Goal: Information Seeking & Learning: Learn about a topic

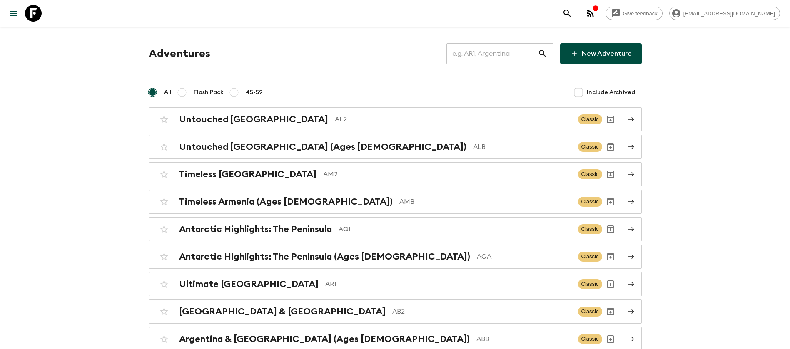
click at [492, 56] on input "text" at bounding box center [491, 53] width 91 height 23
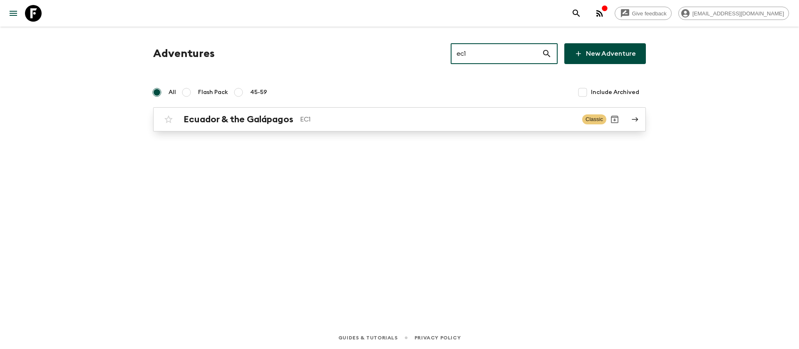
type input "ec1"
click at [301, 123] on p "EC1" at bounding box center [438, 119] width 276 height 10
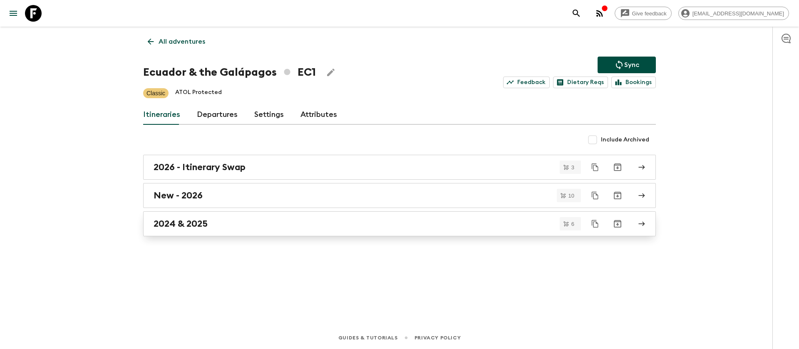
click at [197, 226] on h2 "2024 & 2025" at bounding box center [181, 224] width 54 height 11
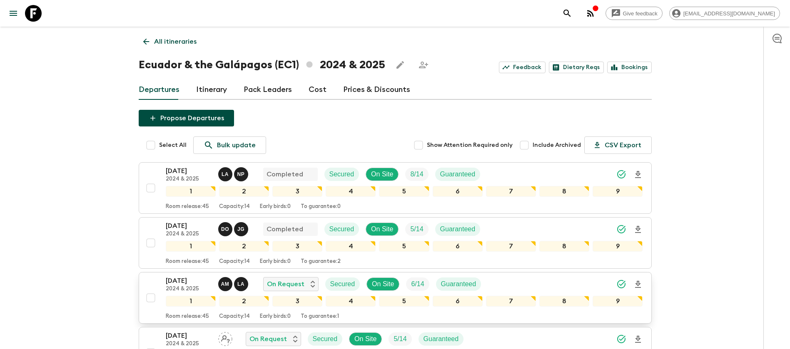
click at [190, 276] on p "[DATE]" at bounding box center [189, 281] width 46 height 10
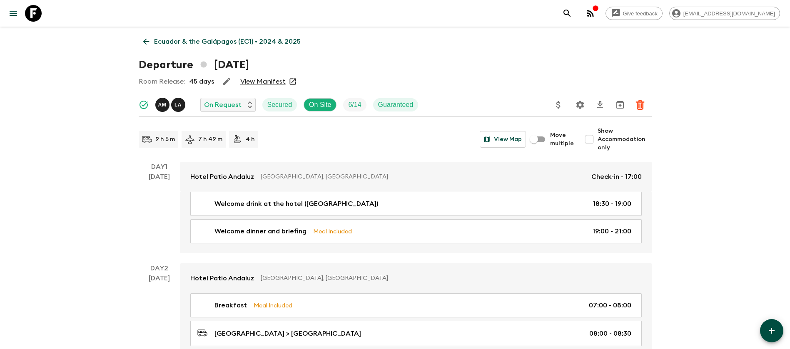
click at [262, 81] on link "View Manifest" at bounding box center [262, 81] width 45 height 8
click at [149, 40] on icon at bounding box center [146, 41] width 9 height 9
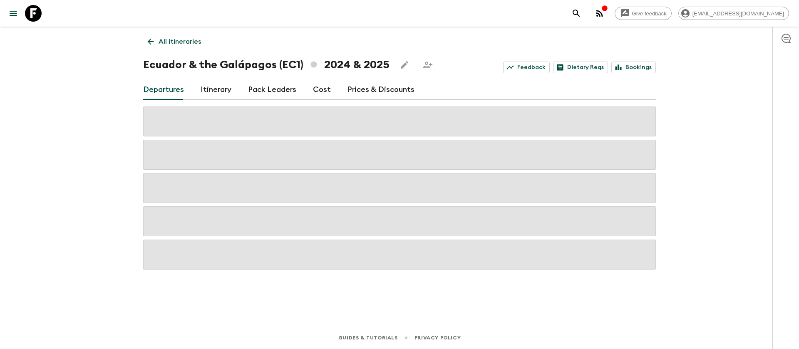
click at [317, 87] on link "Cost" at bounding box center [322, 90] width 18 height 20
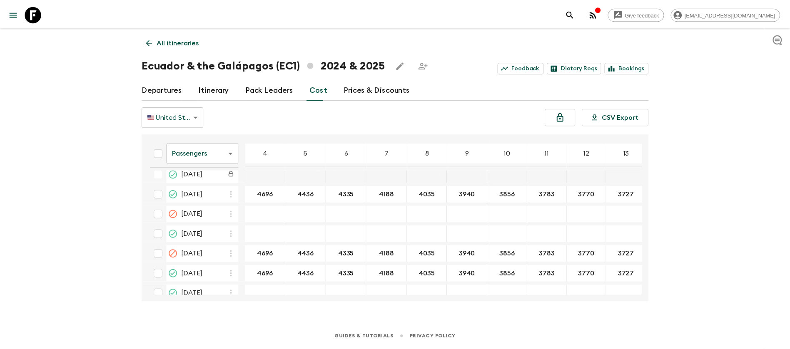
scroll to position [1686, 0]
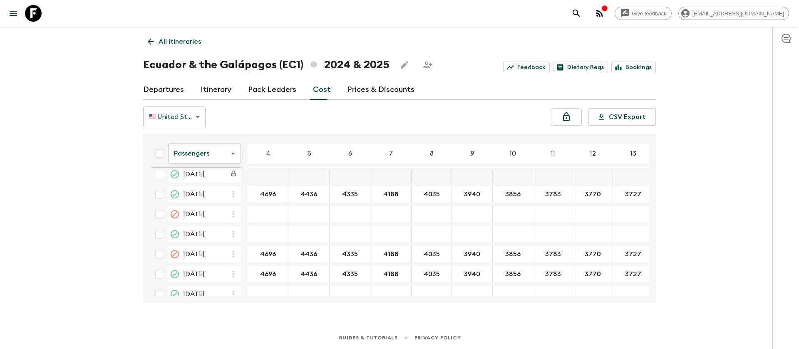
click at [211, 162] on body "Give feedback [EMAIL_ADDRESS][DOMAIN_NAME] All itineraries [GEOGRAPHIC_DATA] & …" at bounding box center [399, 174] width 799 height 349
click at [209, 187] on li "Extras" at bounding box center [204, 187] width 73 height 13
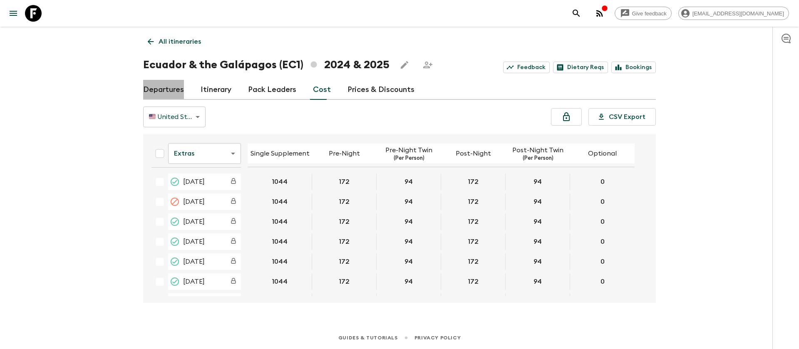
click at [172, 90] on link "Departures" at bounding box center [163, 90] width 41 height 20
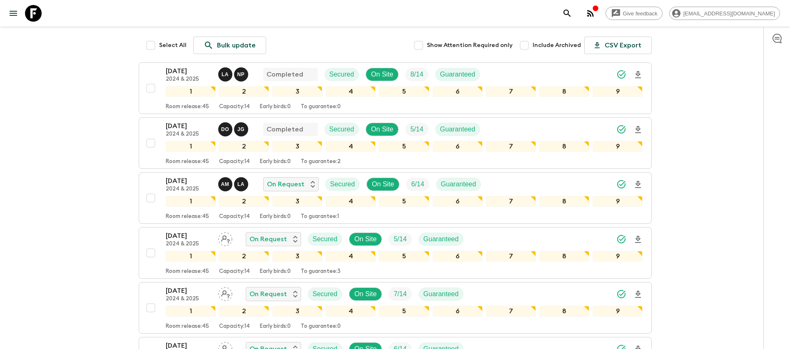
scroll to position [125, 0]
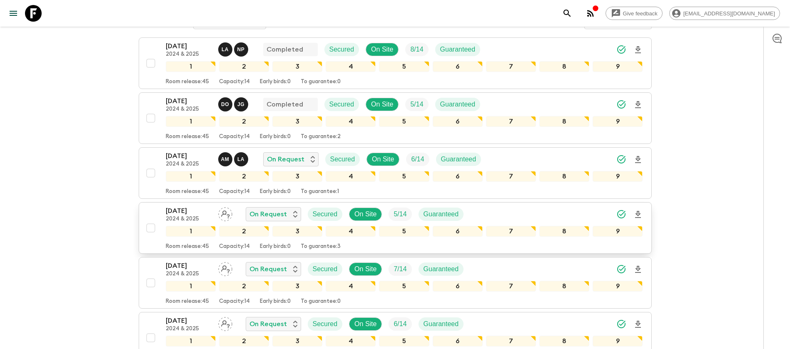
click at [194, 213] on p "[DATE]" at bounding box center [189, 211] width 46 height 10
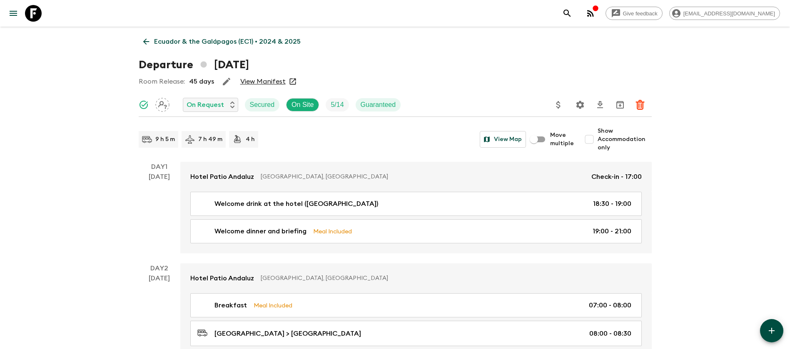
click at [266, 82] on link "View Manifest" at bounding box center [262, 81] width 45 height 8
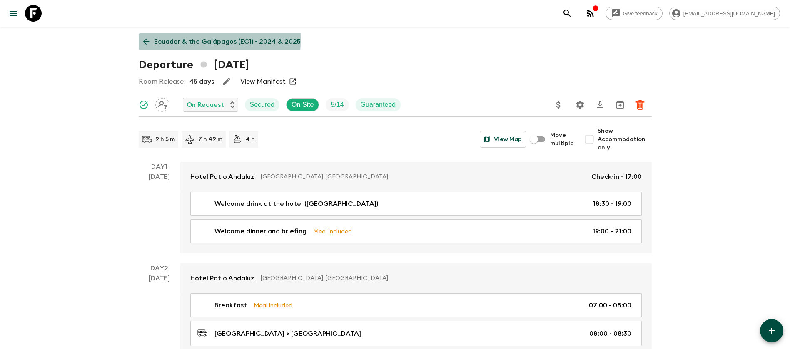
click at [146, 40] on icon at bounding box center [146, 42] width 6 height 6
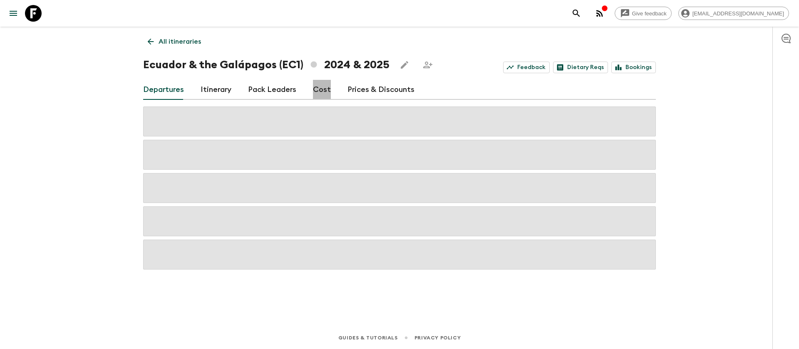
click at [318, 90] on link "Cost" at bounding box center [322, 90] width 18 height 20
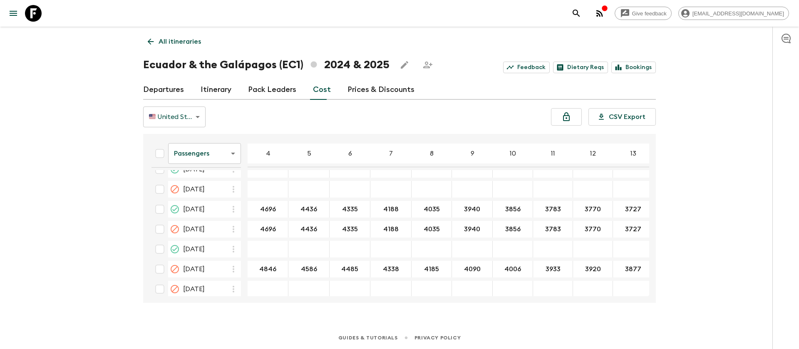
scroll to position [1749, 0]
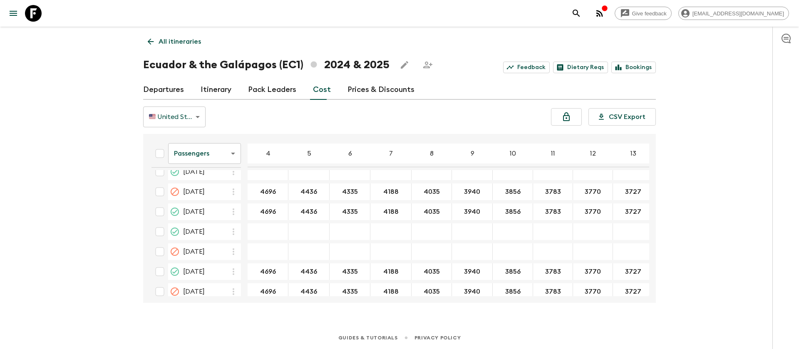
click at [208, 162] on body "Give feedback [EMAIL_ADDRESS][DOMAIN_NAME] All itineraries [GEOGRAPHIC_DATA] & …" at bounding box center [399, 174] width 799 height 349
click at [203, 186] on li "Extras" at bounding box center [204, 187] width 73 height 13
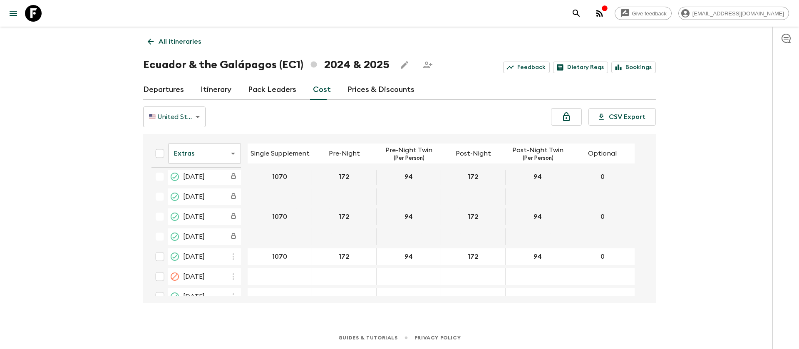
scroll to position [1686, 0]
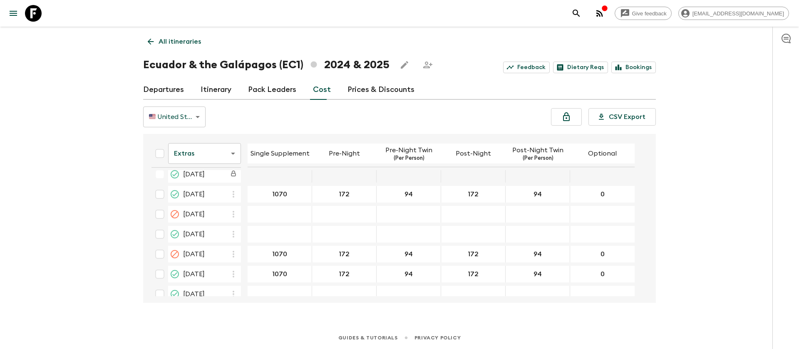
click at [30, 14] on icon at bounding box center [33, 13] width 17 height 17
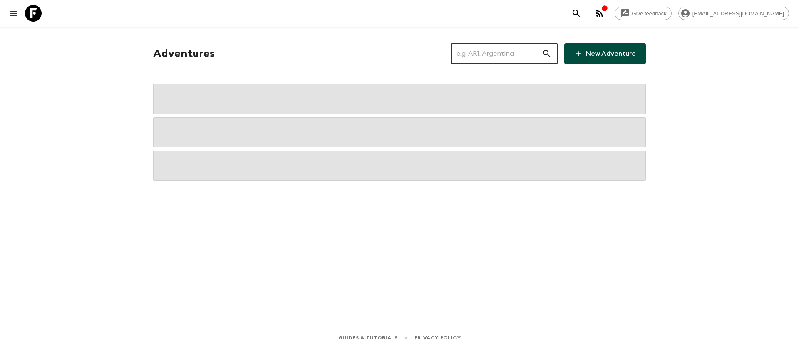
click at [495, 60] on input "text" at bounding box center [496, 53] width 91 height 23
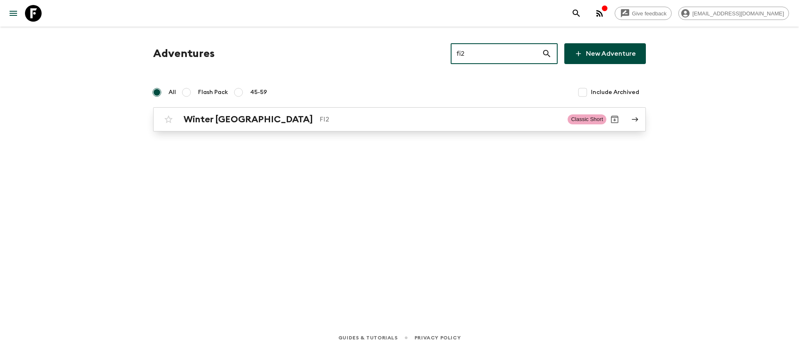
type input "fi2"
click at [320, 122] on p "FI2" at bounding box center [440, 119] width 241 height 10
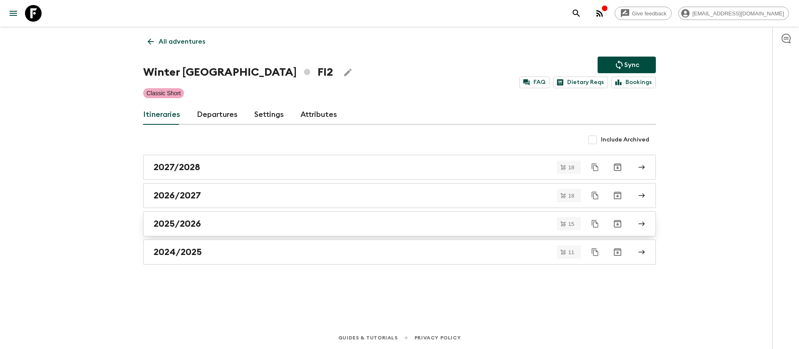
click at [206, 220] on div "2025/2026" at bounding box center [392, 224] width 476 height 11
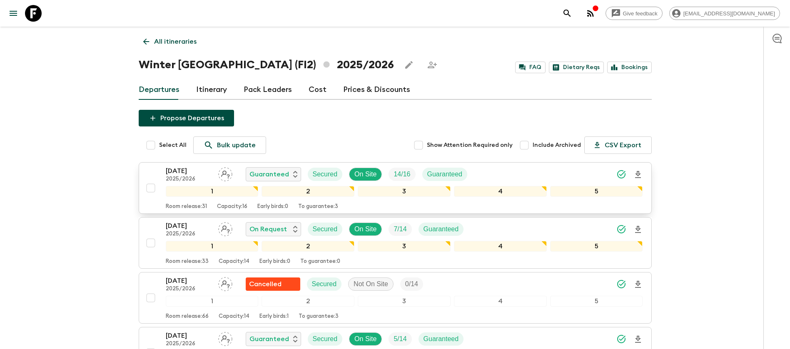
click at [185, 175] on p "[DATE]" at bounding box center [189, 171] width 46 height 10
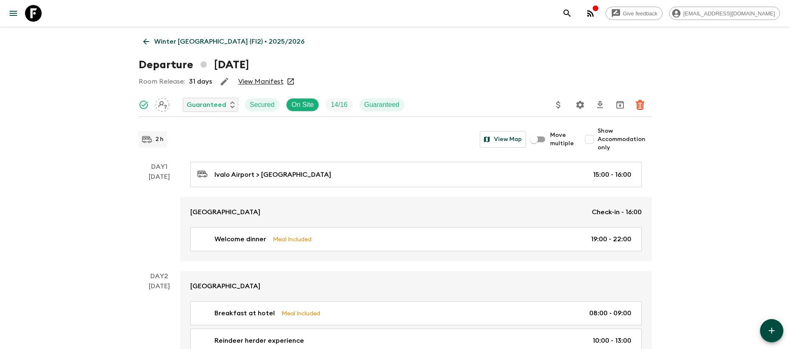
click at [258, 80] on link "View Manifest" at bounding box center [260, 81] width 45 height 8
click at [145, 38] on icon at bounding box center [146, 41] width 9 height 9
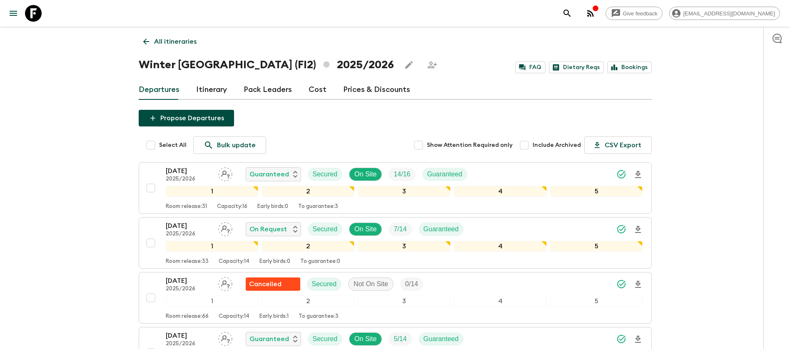
click at [308, 91] on link "Cost" at bounding box center [317, 90] width 18 height 20
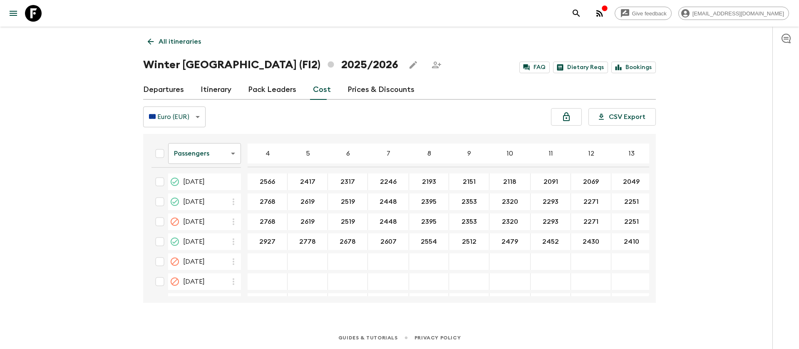
click at [34, 17] on icon at bounding box center [33, 13] width 17 height 17
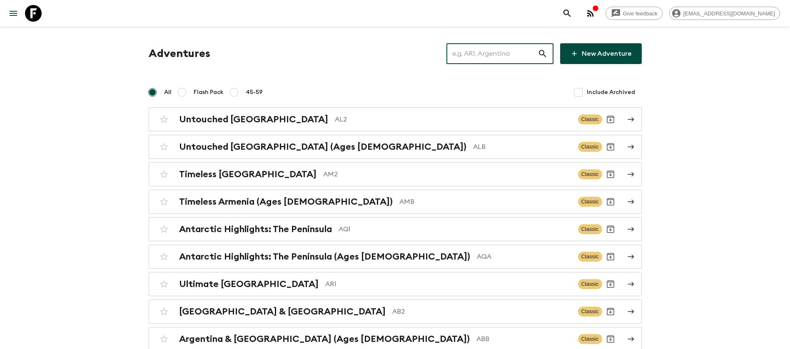
click at [484, 45] on input "text" at bounding box center [491, 53] width 91 height 23
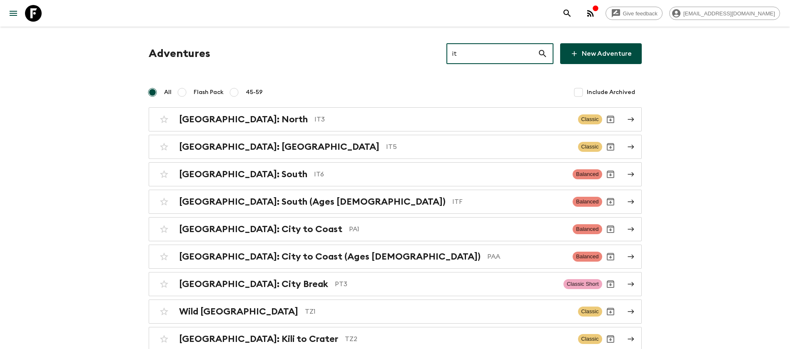
type input "it3"
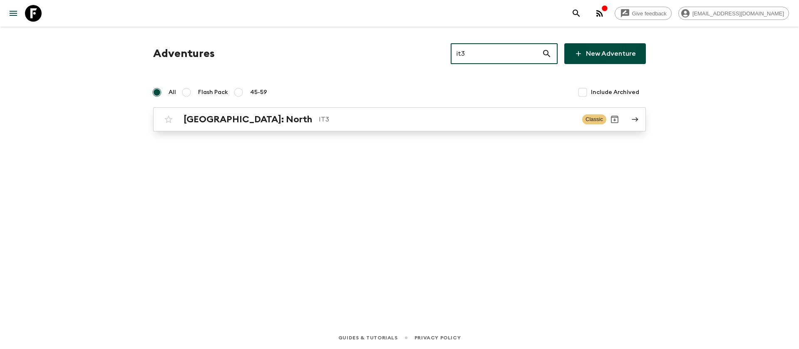
click at [221, 123] on h2 "[GEOGRAPHIC_DATA]: North" at bounding box center [248, 119] width 129 height 11
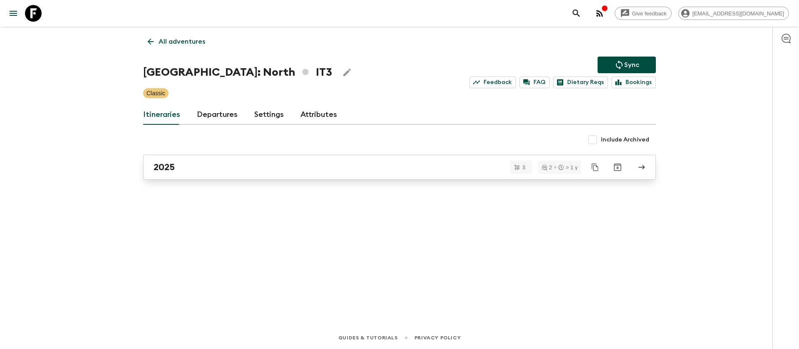
click at [202, 165] on div "2025" at bounding box center [392, 167] width 476 height 11
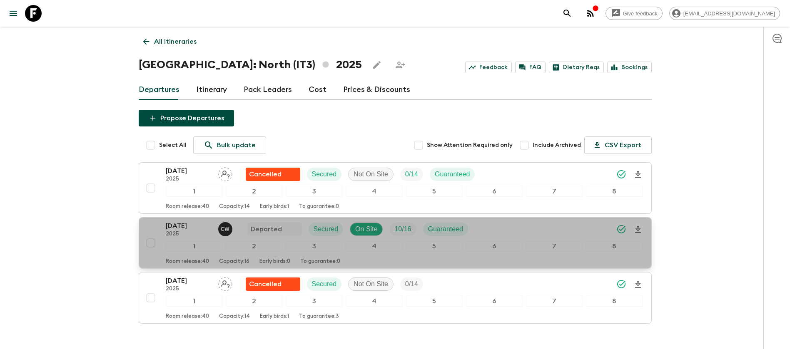
click at [180, 224] on p "[DATE]" at bounding box center [189, 226] width 46 height 10
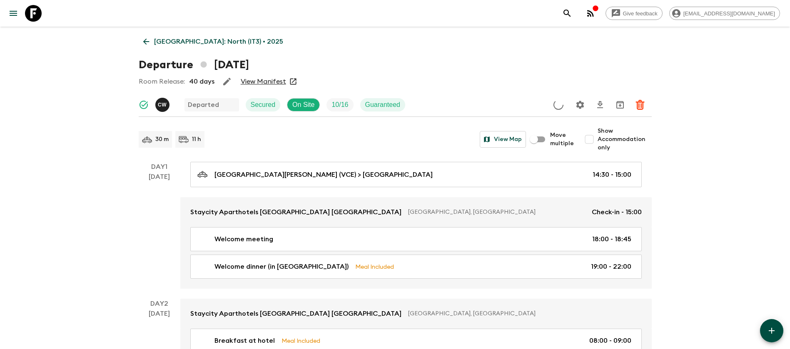
click at [259, 80] on link "View Manifest" at bounding box center [263, 81] width 45 height 8
click at [148, 42] on icon at bounding box center [146, 41] width 9 height 9
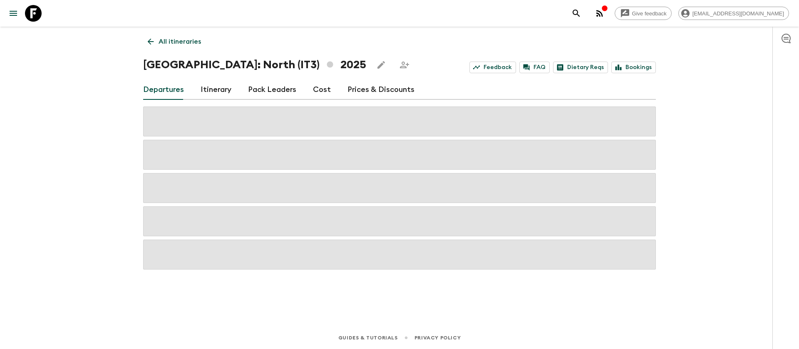
click at [316, 90] on link "Cost" at bounding box center [322, 90] width 18 height 20
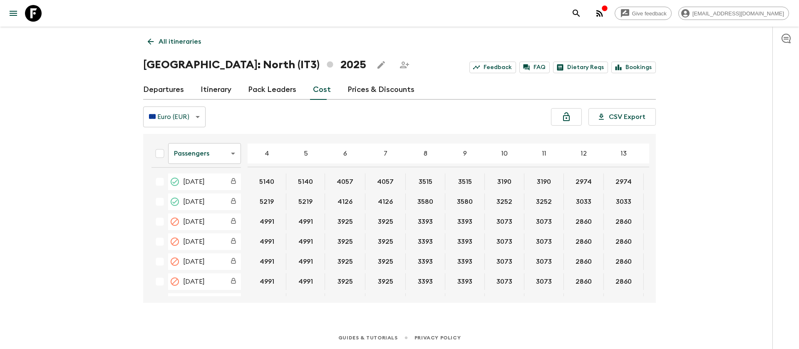
scroll to position [60, 0]
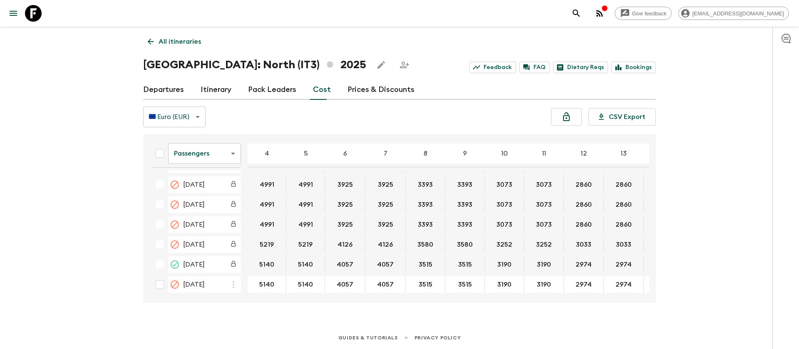
click at [199, 155] on body "Give feedback [EMAIL_ADDRESS][DOMAIN_NAME] All itineraries [GEOGRAPHIC_DATA]: N…" at bounding box center [399, 174] width 799 height 349
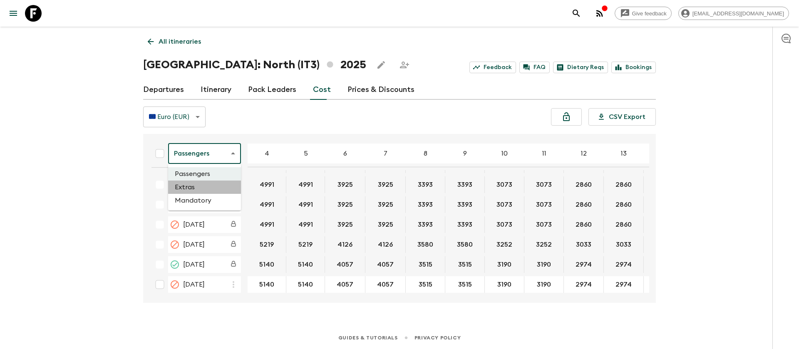
click at [202, 184] on li "Extras" at bounding box center [204, 187] width 73 height 13
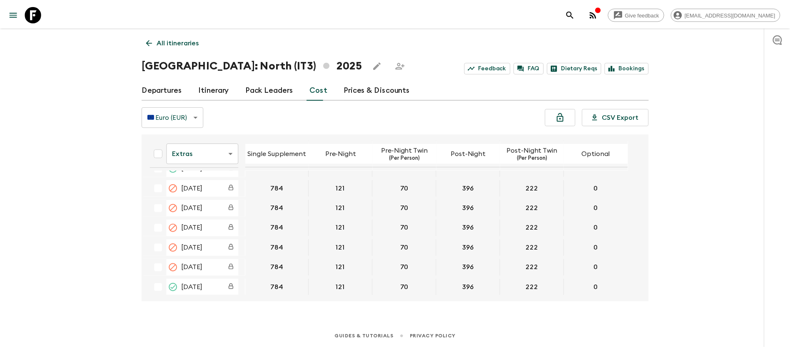
scroll to position [57, 0]
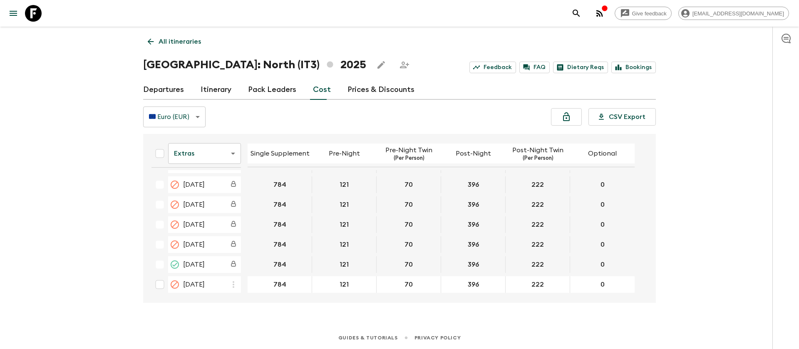
click at [32, 12] on icon at bounding box center [33, 13] width 17 height 17
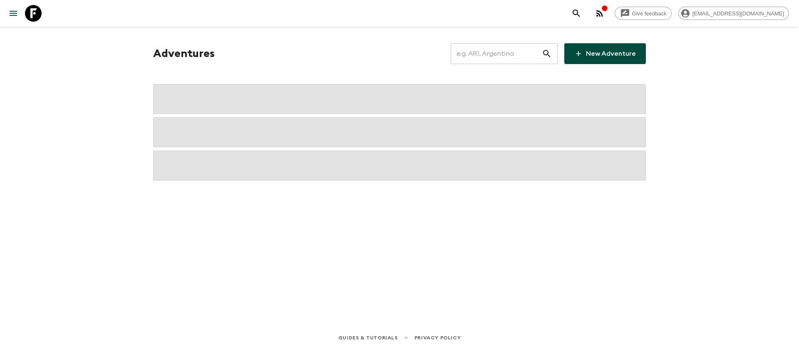
click at [495, 52] on input "text" at bounding box center [496, 53] width 91 height 23
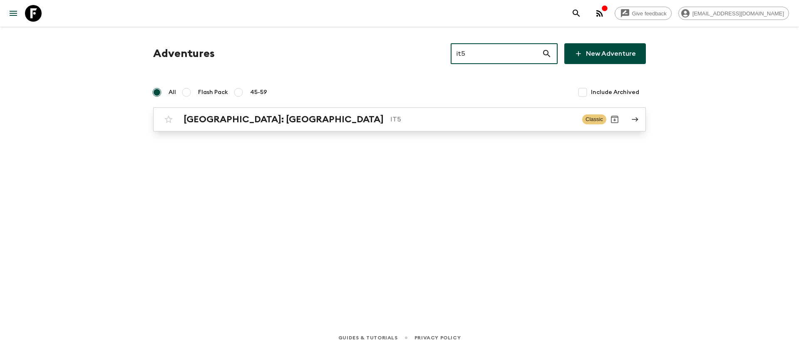
type input "it5"
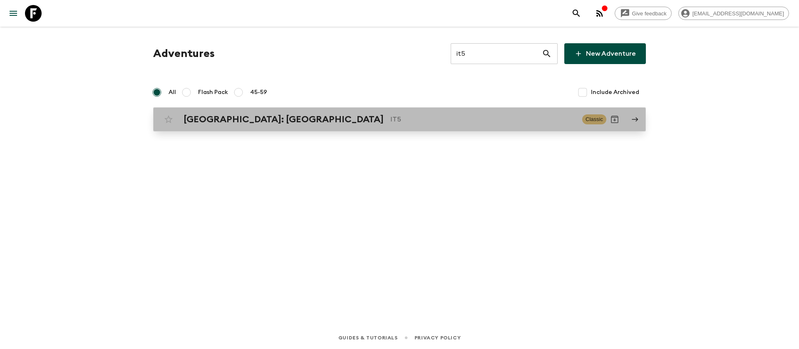
click at [391, 119] on p "IT5" at bounding box center [483, 119] width 185 height 10
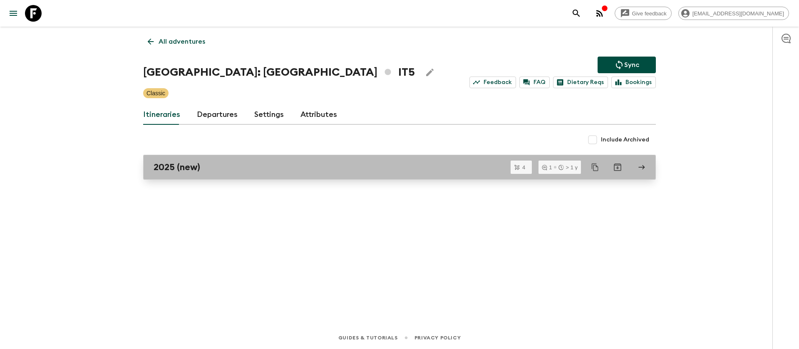
click at [182, 174] on link "2025 (new)" at bounding box center [399, 167] width 513 height 25
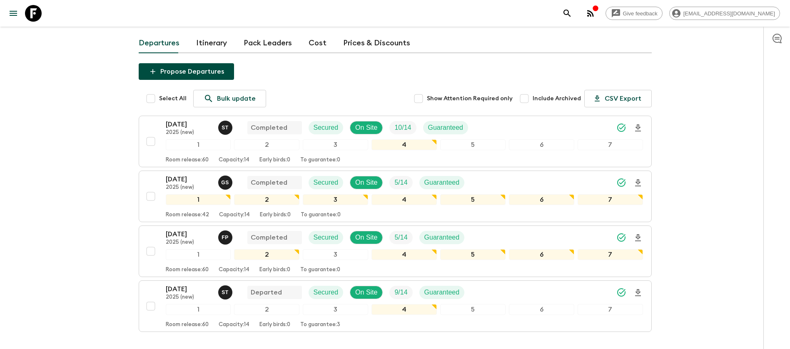
scroll to position [105, 0]
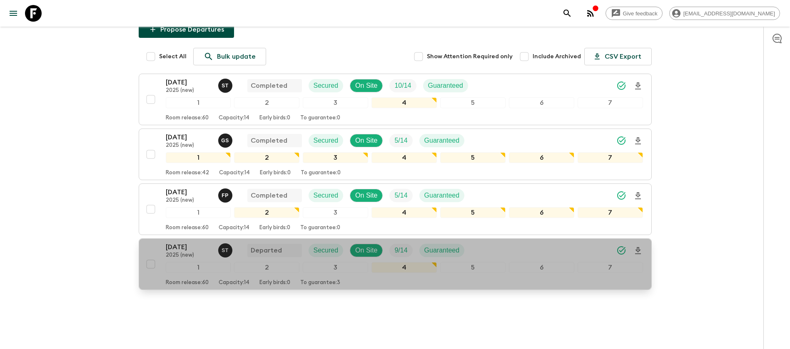
click at [176, 252] on p "2025 (new)" at bounding box center [189, 255] width 46 height 7
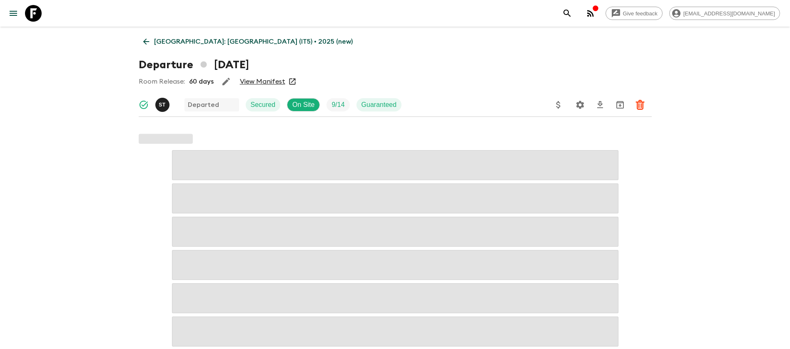
click at [273, 78] on link "View Manifest" at bounding box center [262, 81] width 45 height 8
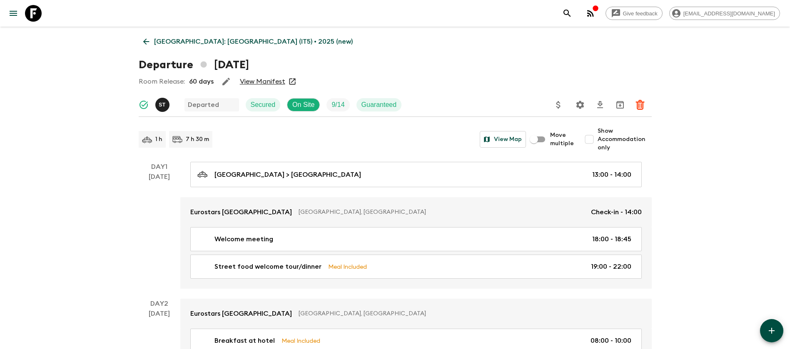
click at [152, 38] on link "[GEOGRAPHIC_DATA]: [GEOGRAPHIC_DATA] (IT5) • 2025 (new)" at bounding box center [248, 41] width 219 height 17
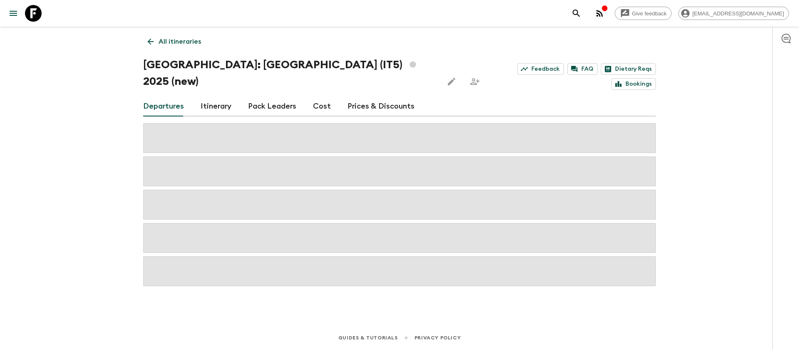
click at [319, 97] on link "Cost" at bounding box center [322, 107] width 18 height 20
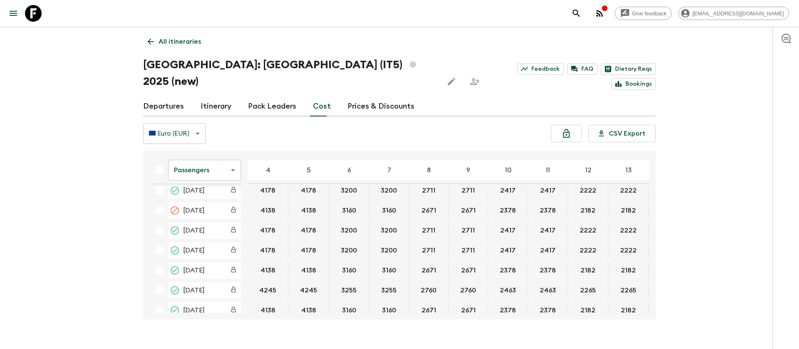
scroll to position [40, 0]
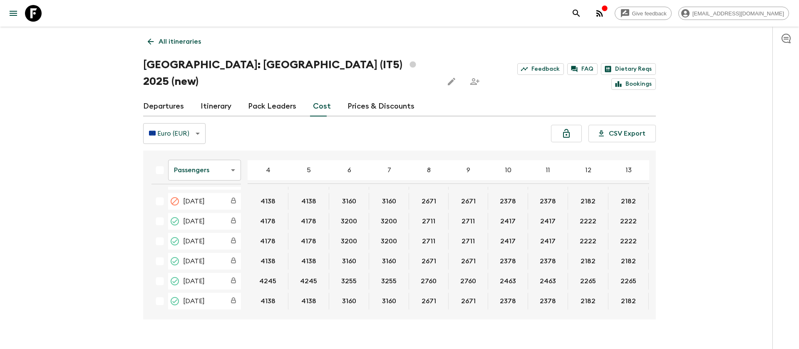
click at [197, 156] on body "Give feedback [EMAIL_ADDRESS][DOMAIN_NAME] All itineraries [GEOGRAPHIC_DATA]: […" at bounding box center [399, 183] width 799 height 366
click at [201, 186] on li "Extras" at bounding box center [204, 187] width 73 height 13
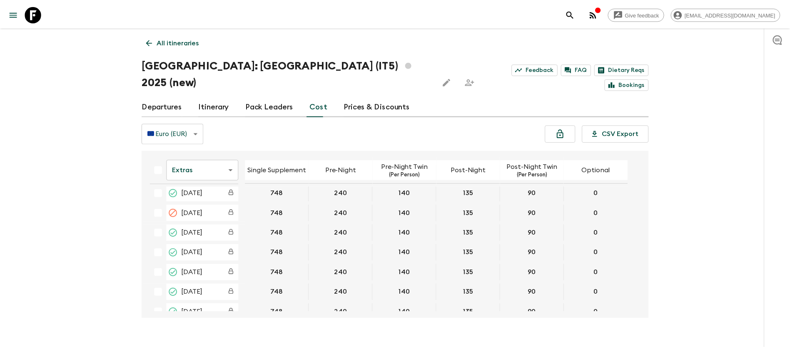
scroll to position [37, 0]
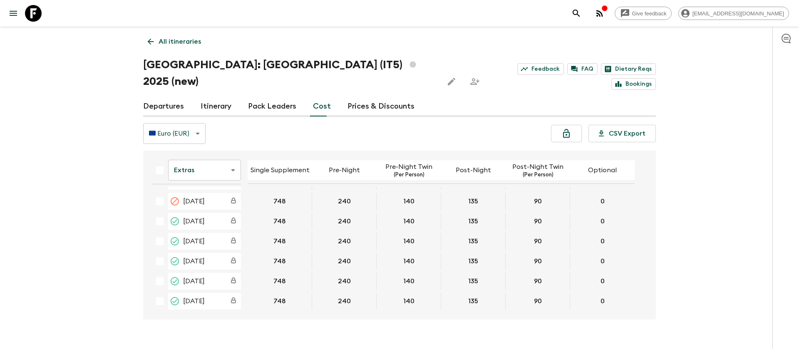
click at [32, 11] on icon at bounding box center [33, 13] width 17 height 17
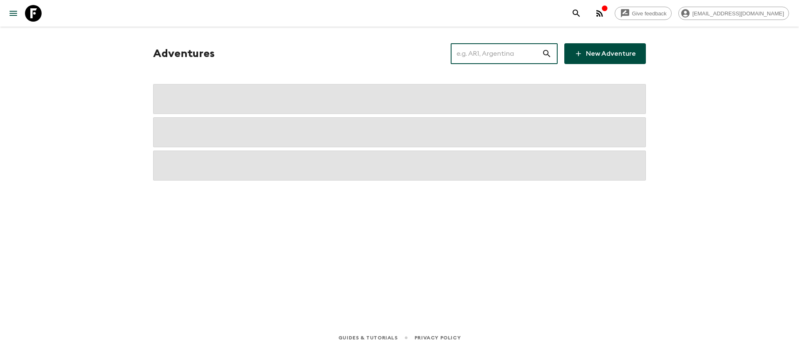
click at [490, 55] on input "text" at bounding box center [496, 53] width 91 height 23
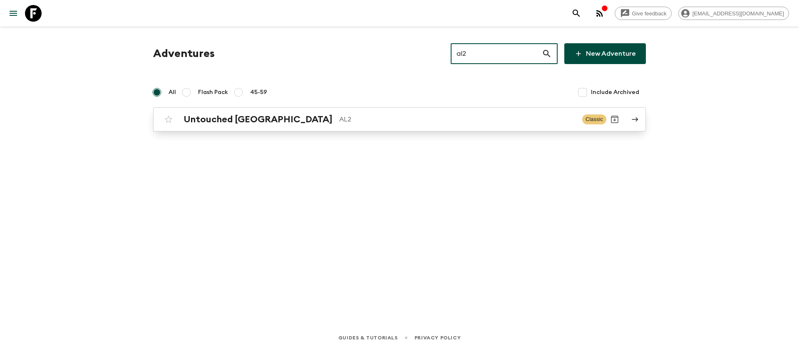
type input "al2"
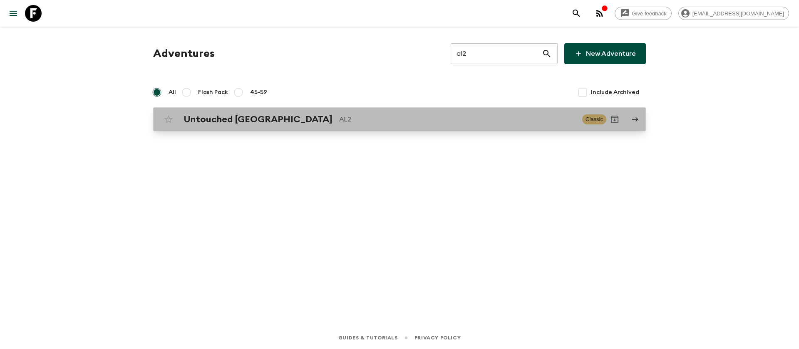
click at [248, 124] on h2 "Untouched [GEOGRAPHIC_DATA]" at bounding box center [258, 119] width 149 height 11
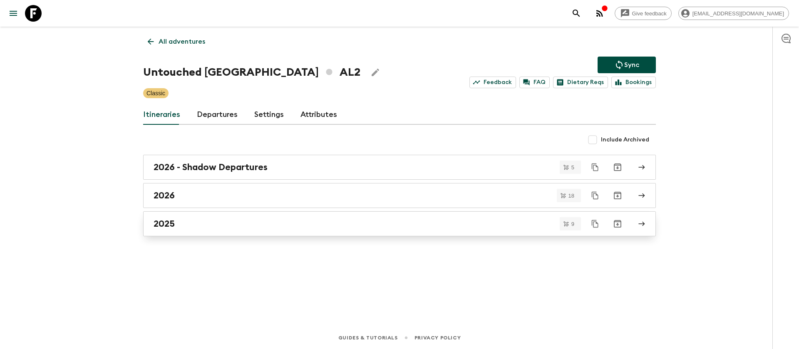
click at [173, 223] on h2 "2025" at bounding box center [164, 224] width 21 height 11
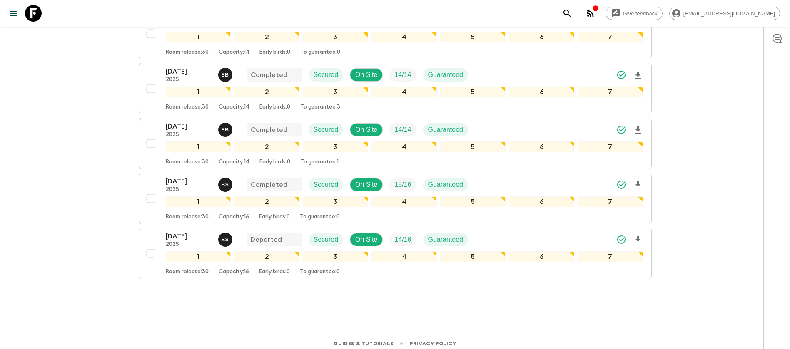
scroll to position [375, 0]
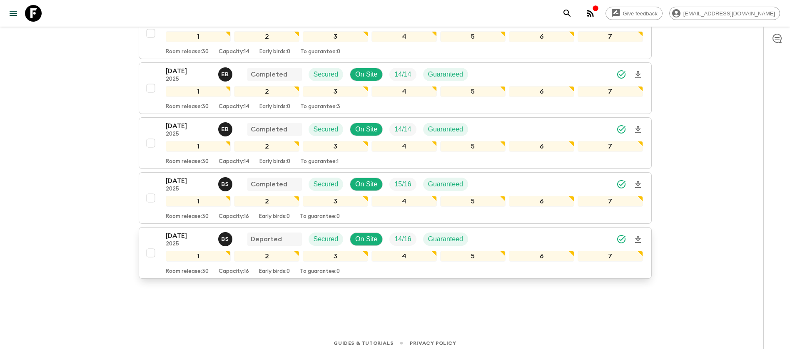
click at [195, 235] on p "[DATE]" at bounding box center [189, 236] width 46 height 10
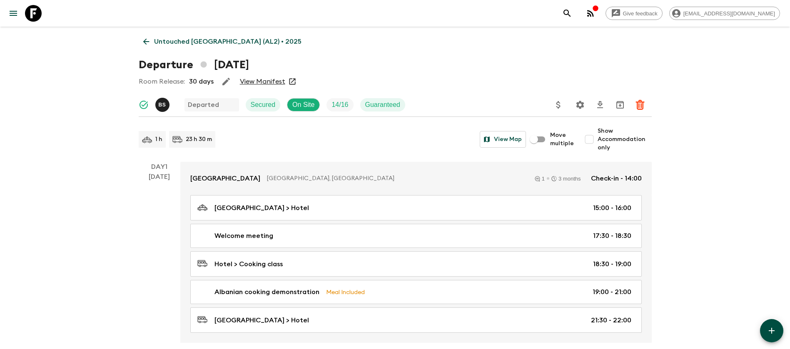
click at [264, 80] on link "View Manifest" at bounding box center [262, 81] width 45 height 8
click at [144, 42] on icon at bounding box center [146, 42] width 6 height 6
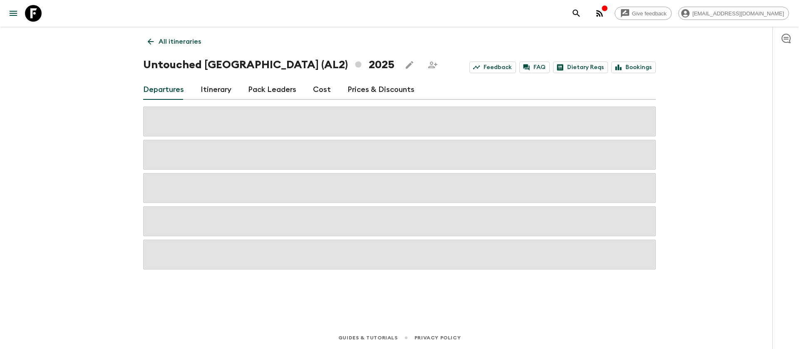
click at [316, 90] on link "Cost" at bounding box center [322, 90] width 18 height 20
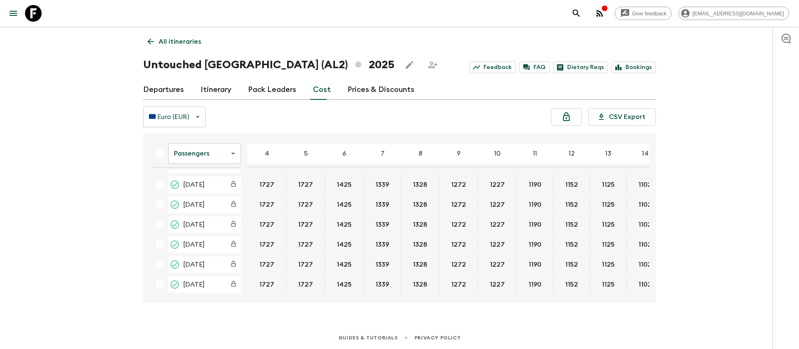
scroll to position [340, 137]
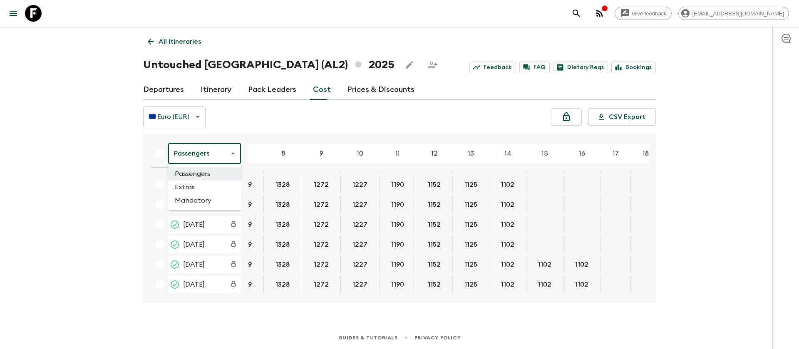
click at [229, 151] on body "Give feedback [PERSON_NAME][EMAIL_ADDRESS][DOMAIN_NAME] All itineraries Untouch…" at bounding box center [399, 174] width 799 height 349
click at [217, 186] on li "Extras" at bounding box center [204, 187] width 73 height 13
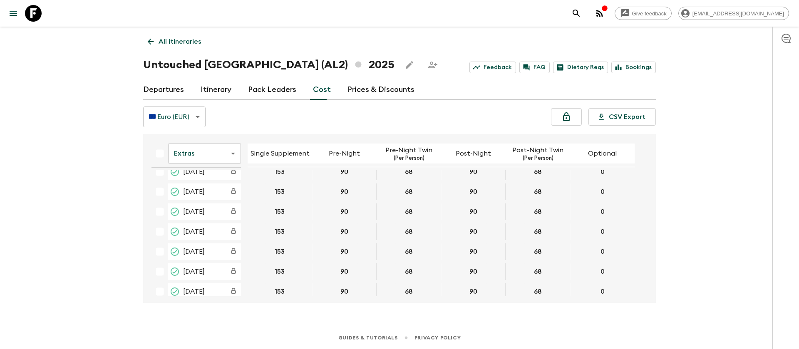
scroll to position [337, 0]
